Goal: Communication & Community: Answer question/provide support

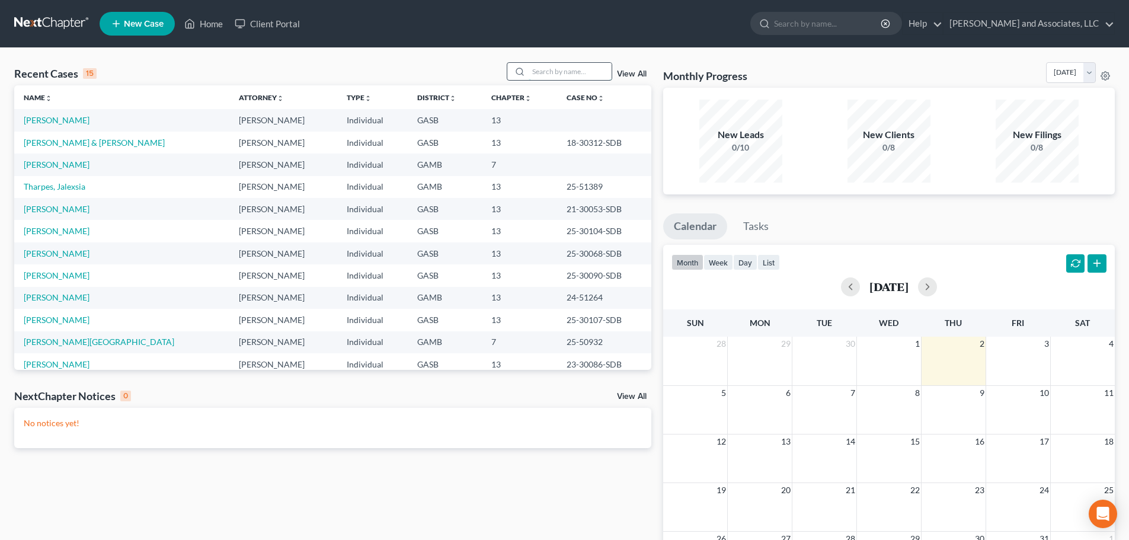
click at [557, 72] on input "search" at bounding box center [570, 71] width 83 height 17
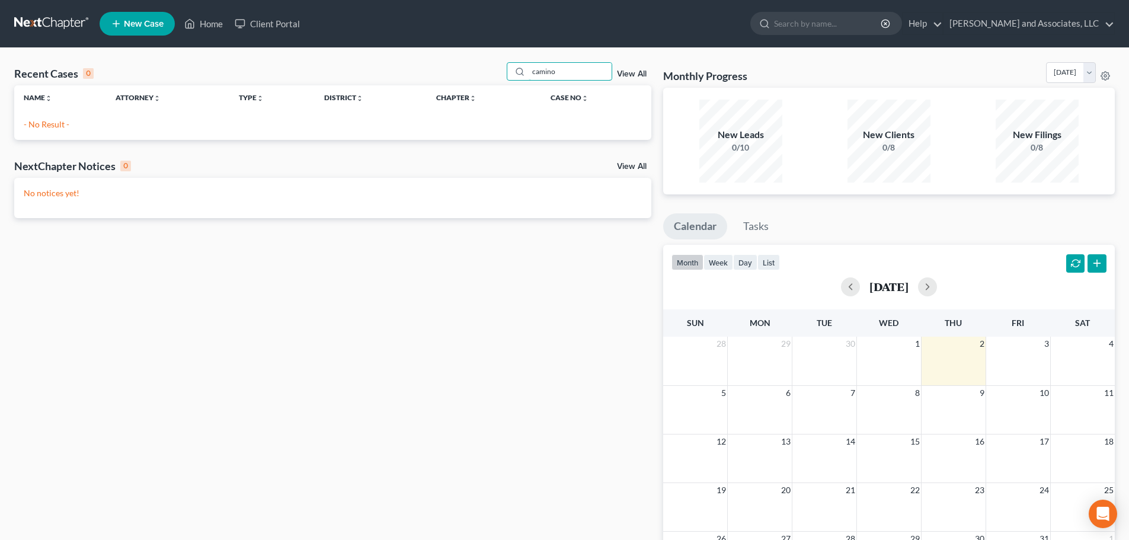
type input "camino"
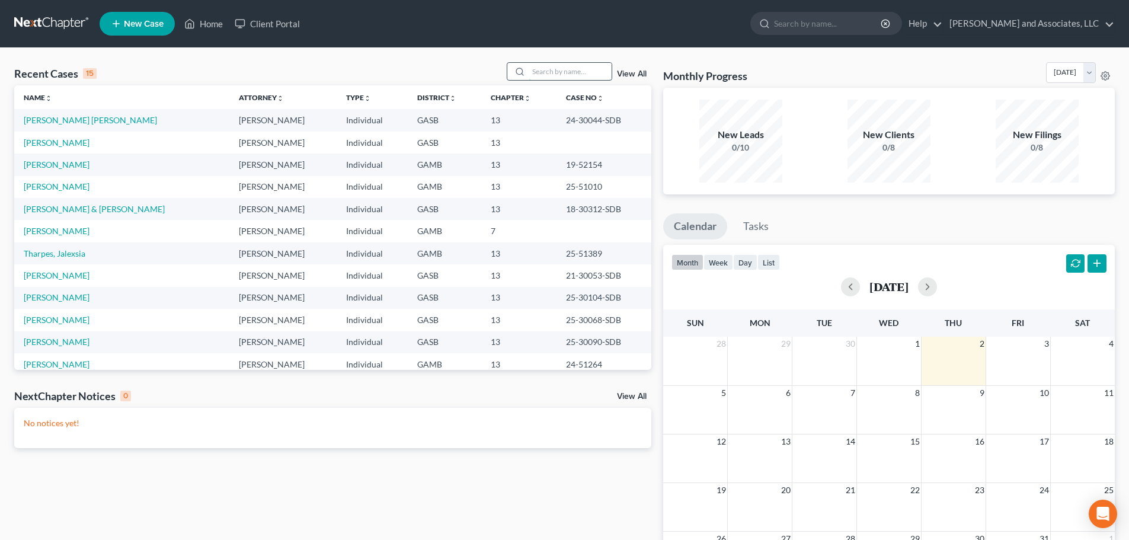
click at [541, 72] on input "search" at bounding box center [570, 71] width 83 height 17
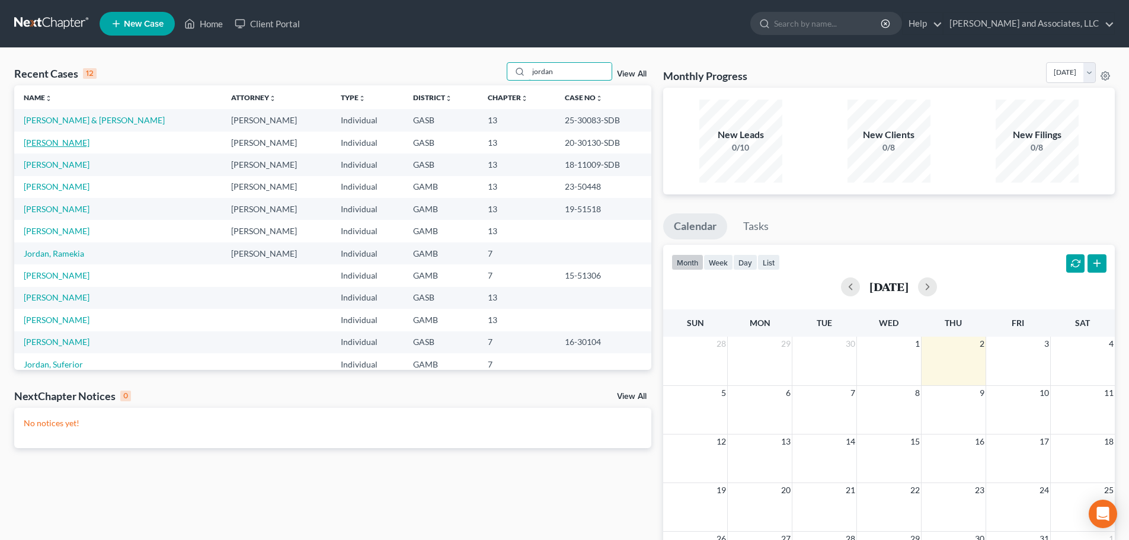
type input "jordan"
click at [46, 142] on link "[PERSON_NAME]" at bounding box center [57, 143] width 66 height 10
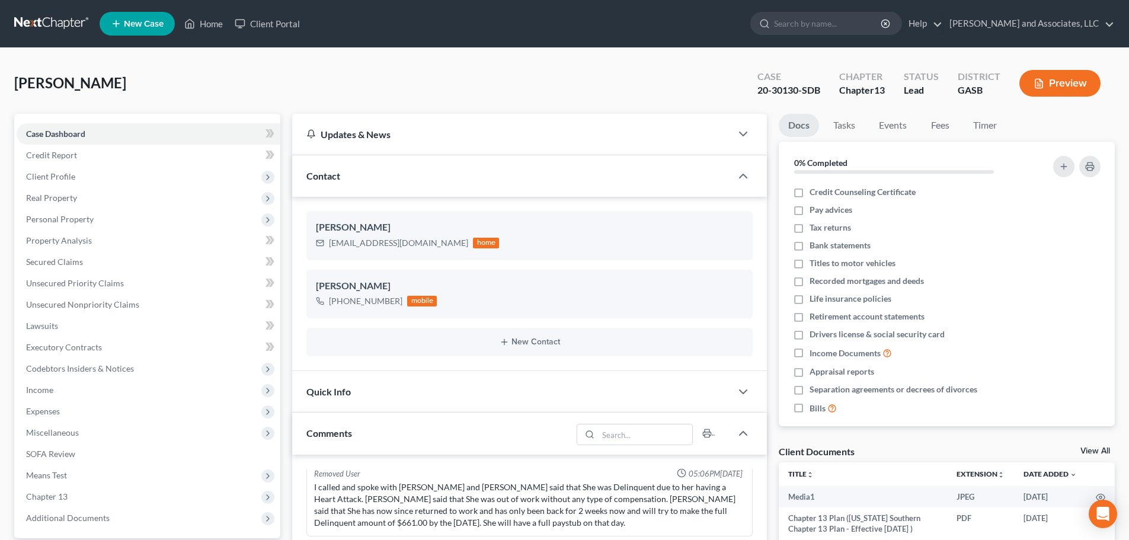
scroll to position [2465, 0]
click at [51, 172] on span "Client Profile" at bounding box center [50, 176] width 49 height 10
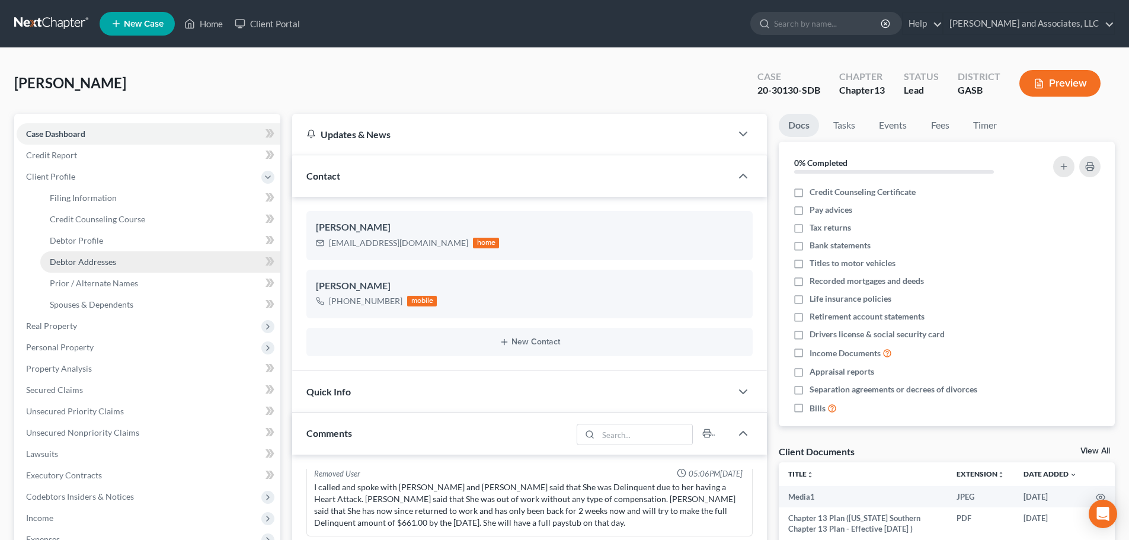
click at [95, 260] on span "Debtor Addresses" at bounding box center [83, 262] width 66 height 10
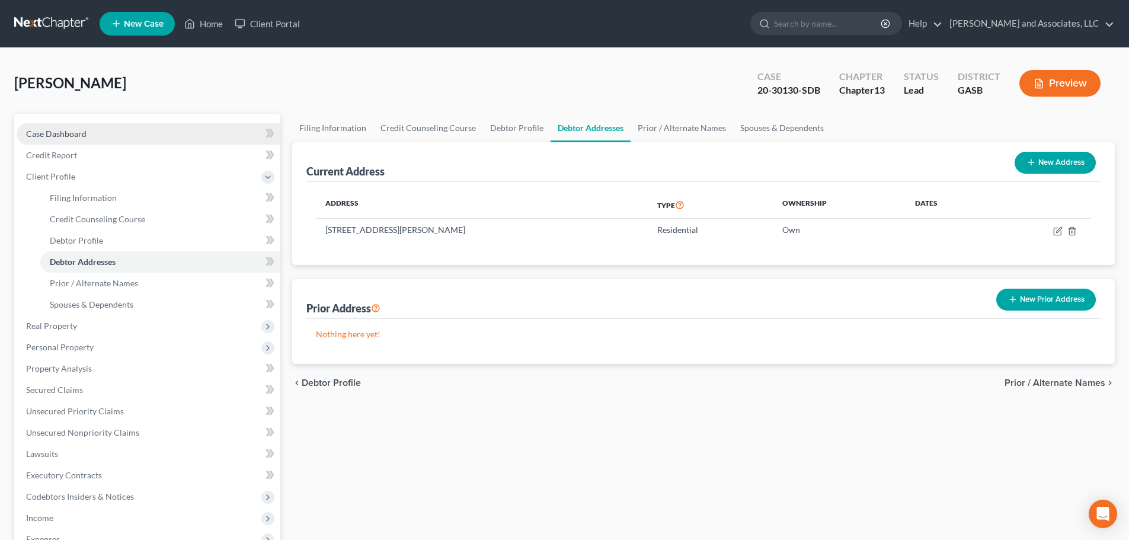
click at [61, 133] on span "Case Dashboard" at bounding box center [56, 134] width 60 height 10
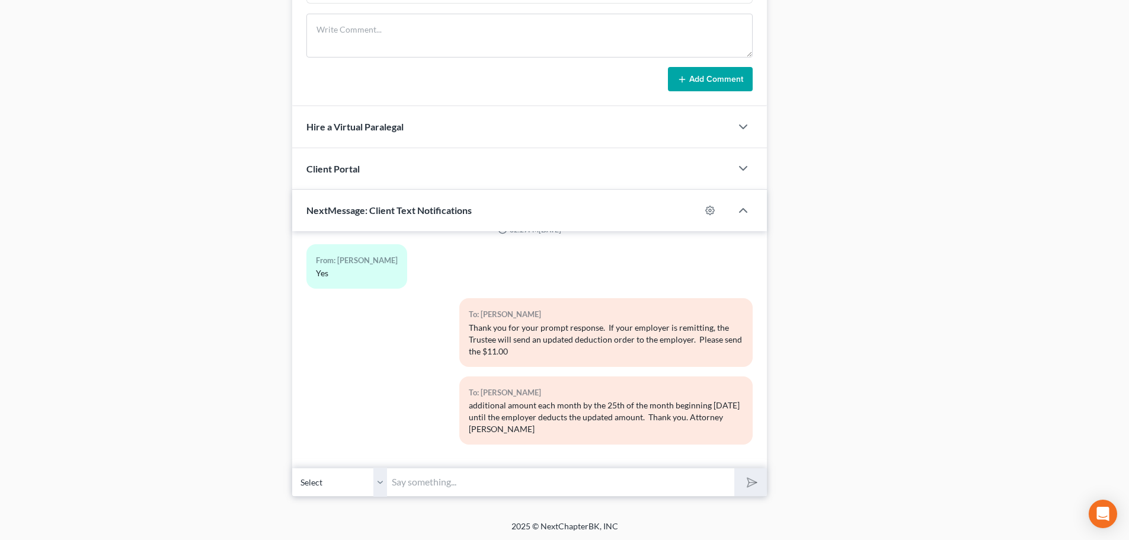
scroll to position [656, 0]
click at [450, 484] on input "text" at bounding box center [560, 480] width 347 height 29
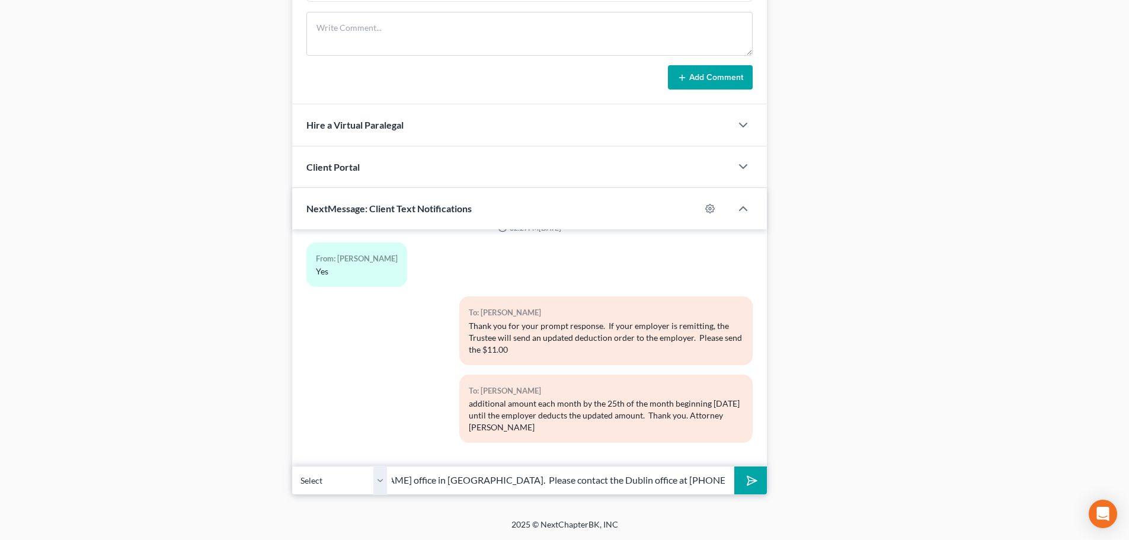
scroll to position [0, 319]
type input "Hello [PERSON_NAME], this is [PERSON_NAME] from Attorney [PERSON_NAME] office i…"
click at [744, 484] on icon "submit" at bounding box center [750, 480] width 17 height 17
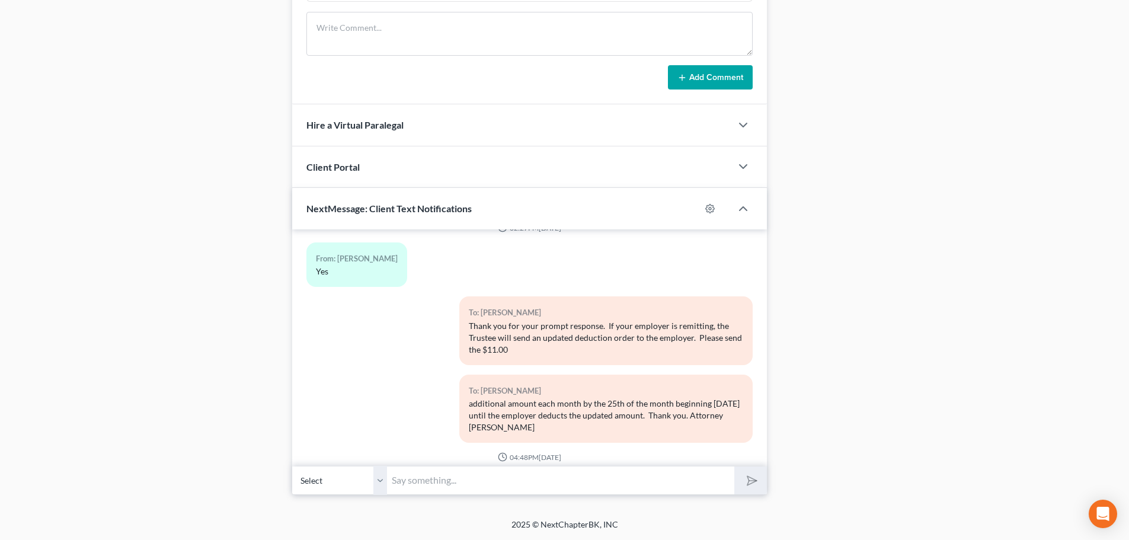
drag, startPoint x: 462, startPoint y: 485, endPoint x: 471, endPoint y: 477, distance: 11.3
click at [462, 485] on input "text" at bounding box center [560, 480] width 347 height 29
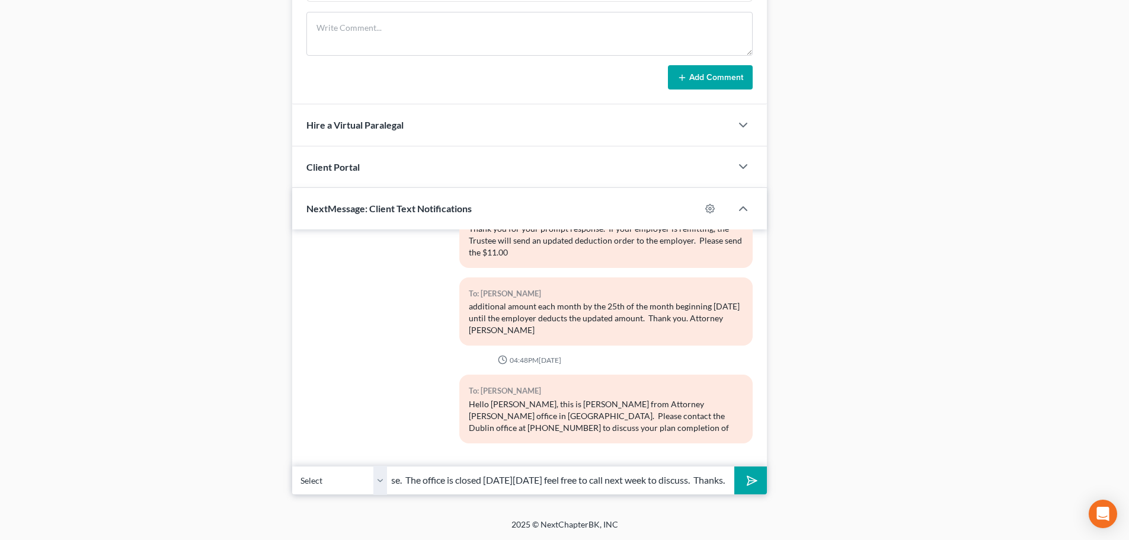
scroll to position [0, 83]
type input "bankruptcy case. The office is closed [DATE][DATE] feel free to call next week …"
click at [757, 482] on icon "submit" at bounding box center [750, 480] width 17 height 17
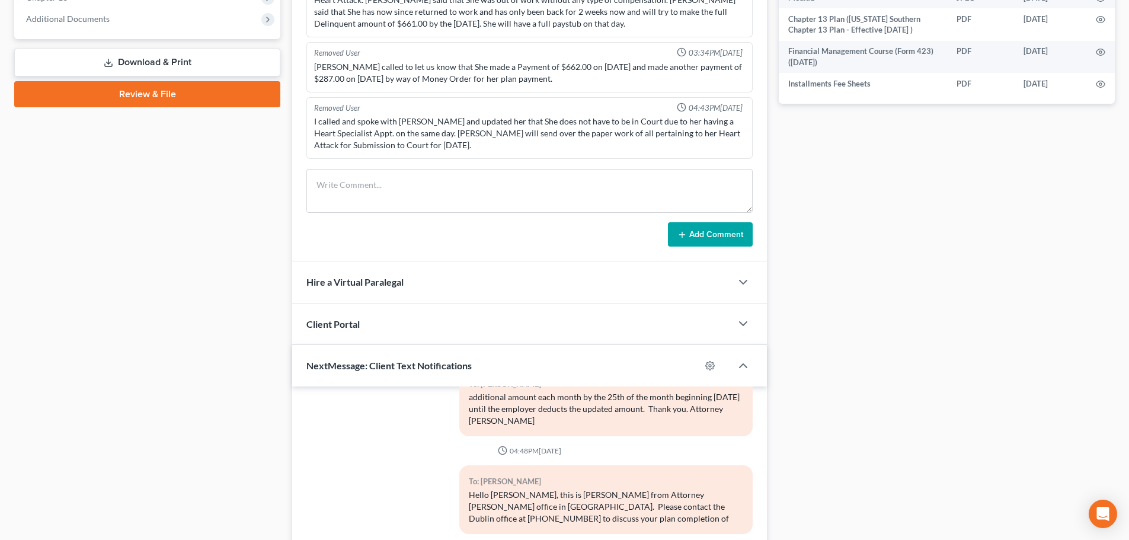
scroll to position [301, 0]
